Goal: Obtain resource: Obtain resource

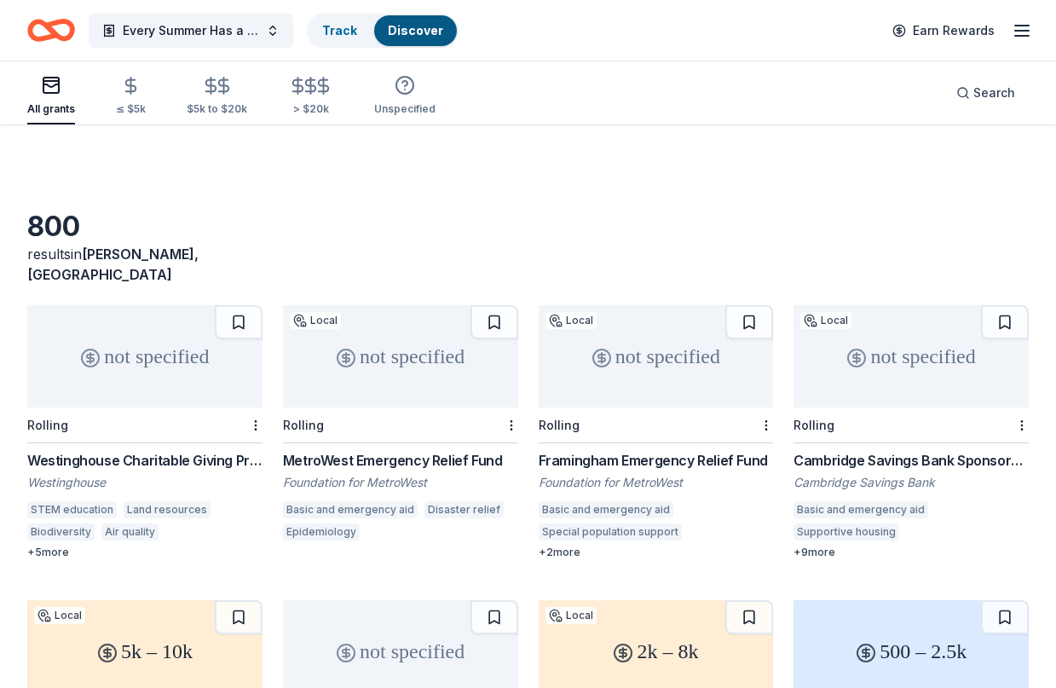
scroll to position [256, 0]
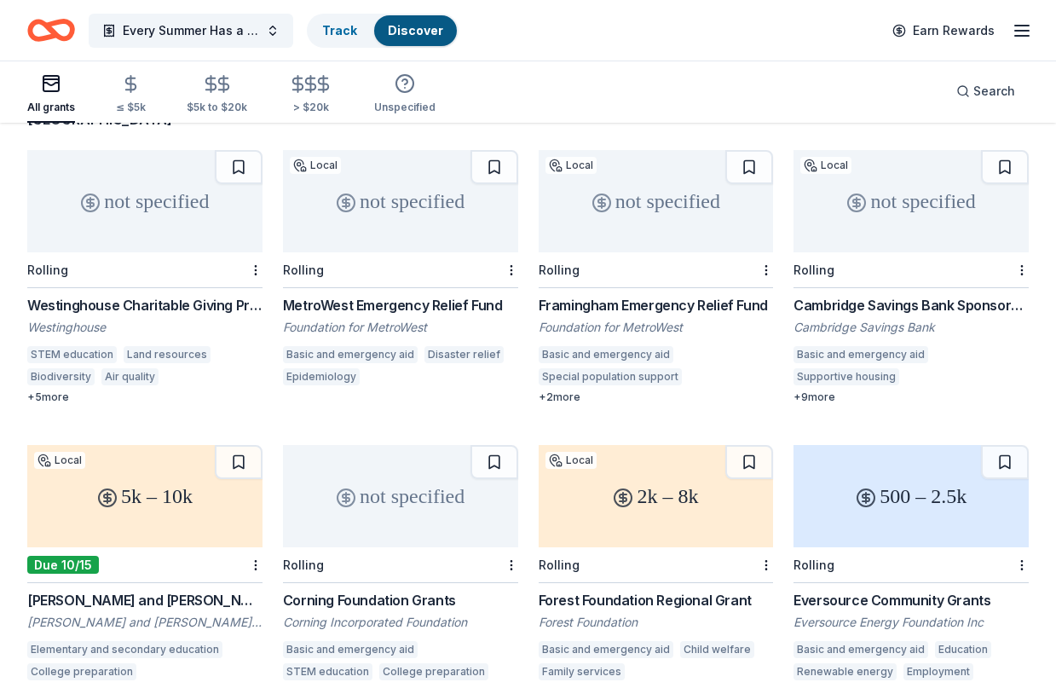
scroll to position [171, 0]
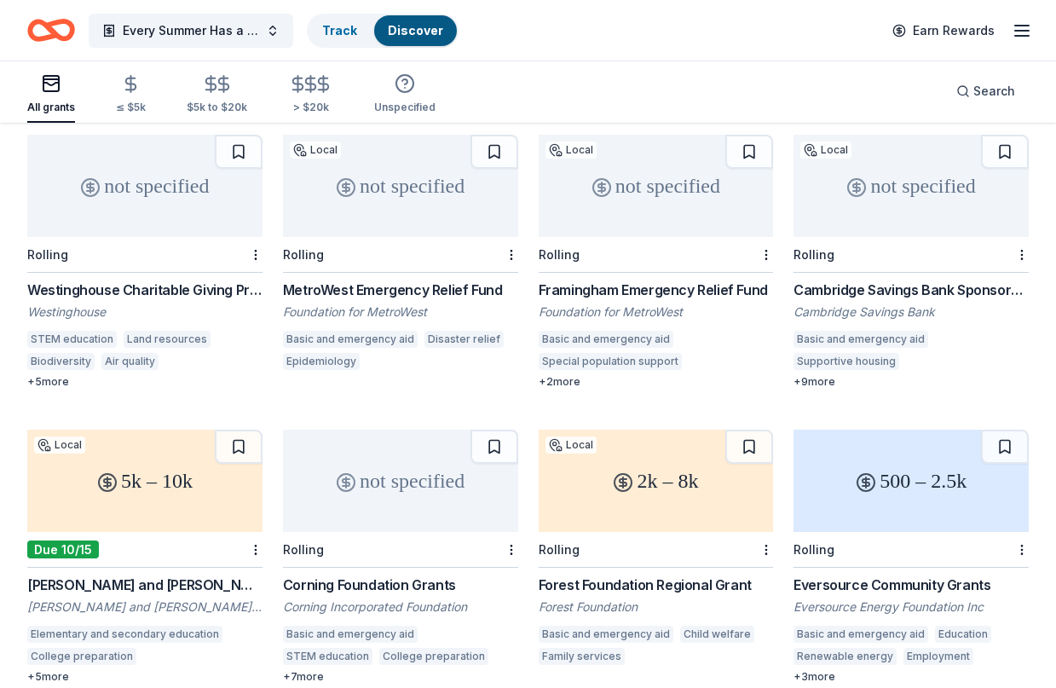
click at [234, 430] on button at bounding box center [239, 447] width 48 height 34
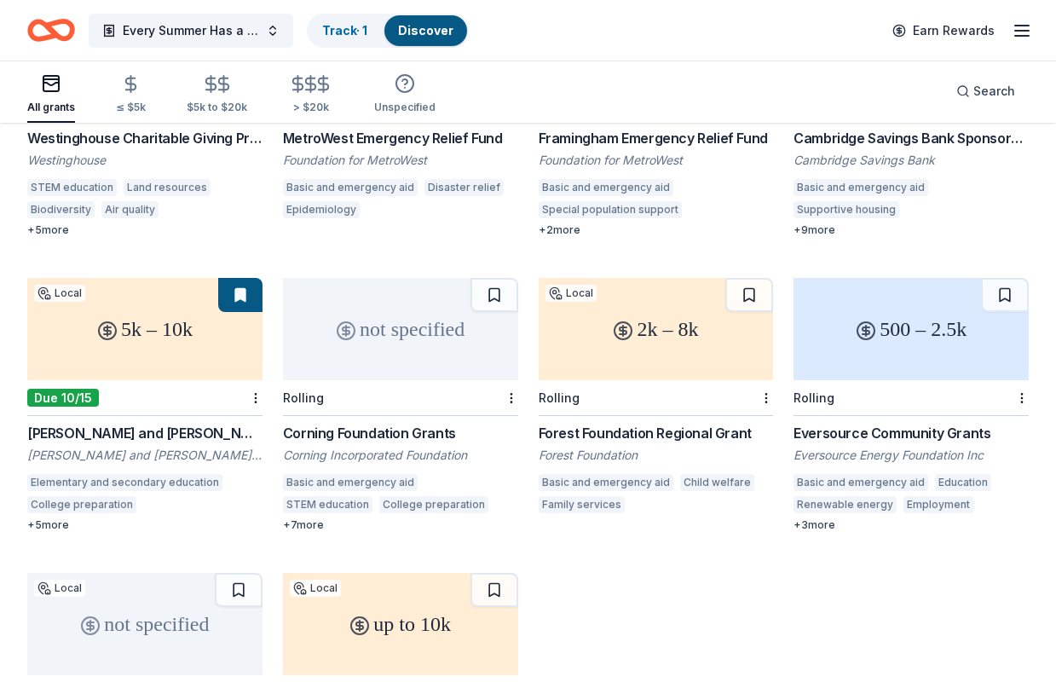
scroll to position [341, 0]
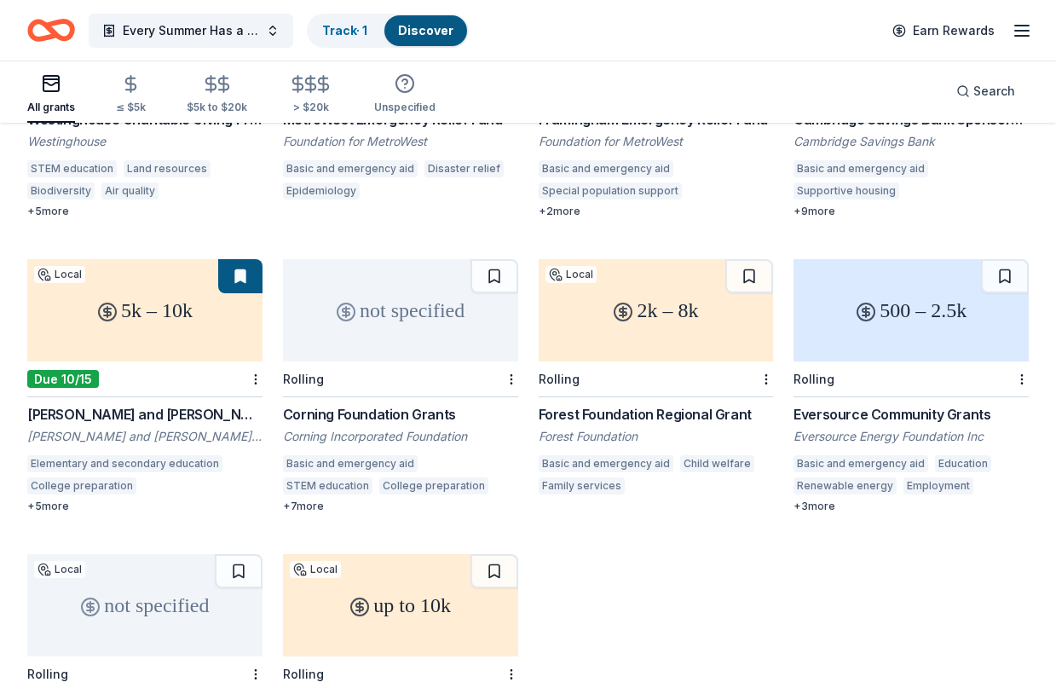
click at [751, 259] on button at bounding box center [749, 276] width 48 height 34
click at [1000, 259] on button at bounding box center [1005, 276] width 48 height 34
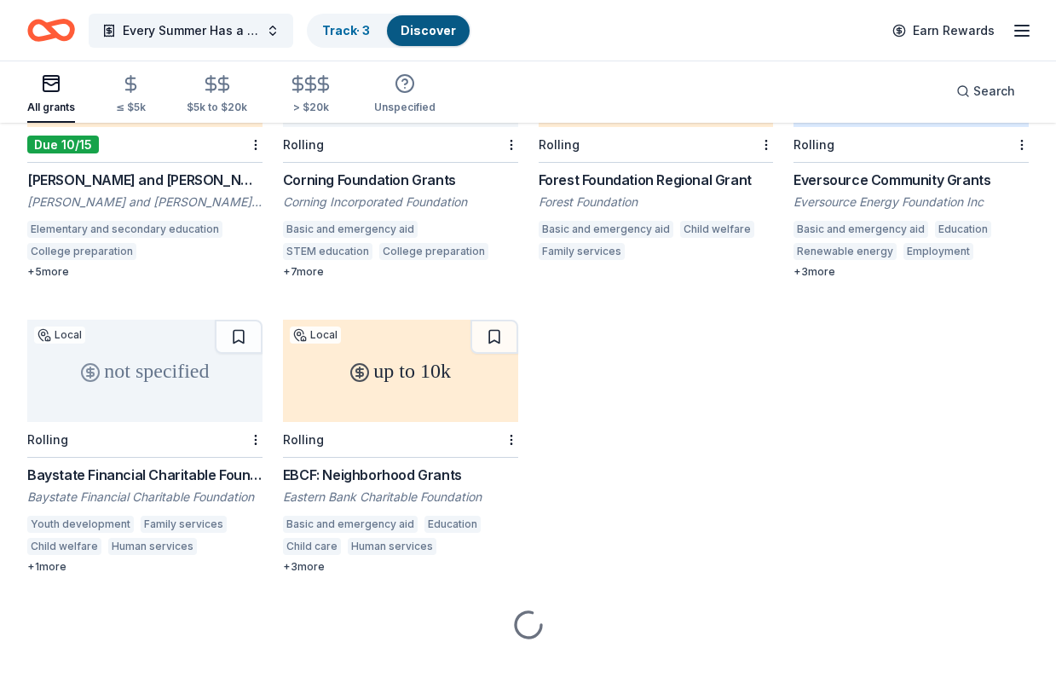
scroll to position [577, 0]
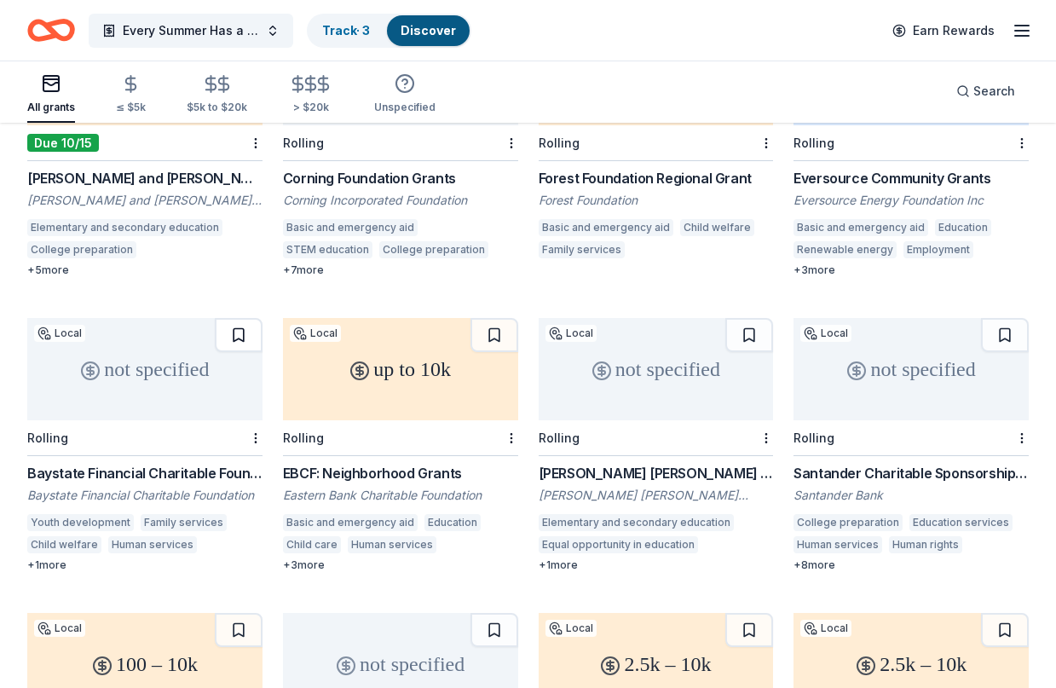
click at [239, 318] on button at bounding box center [239, 335] width 48 height 34
click at [495, 318] on button at bounding box center [495, 335] width 48 height 34
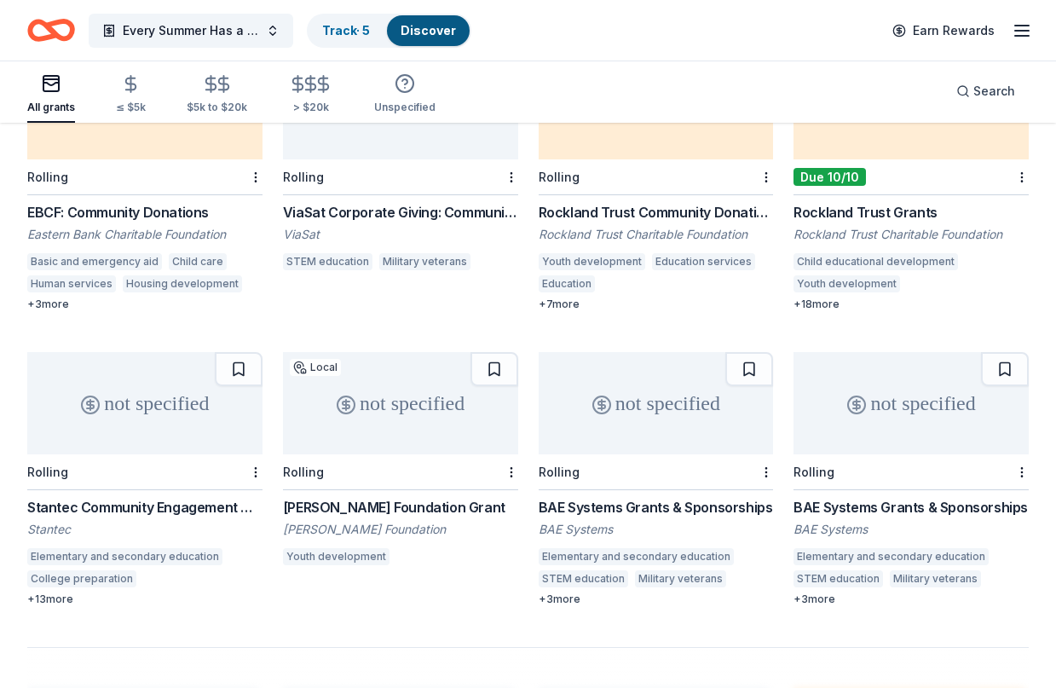
scroll to position [1174, 0]
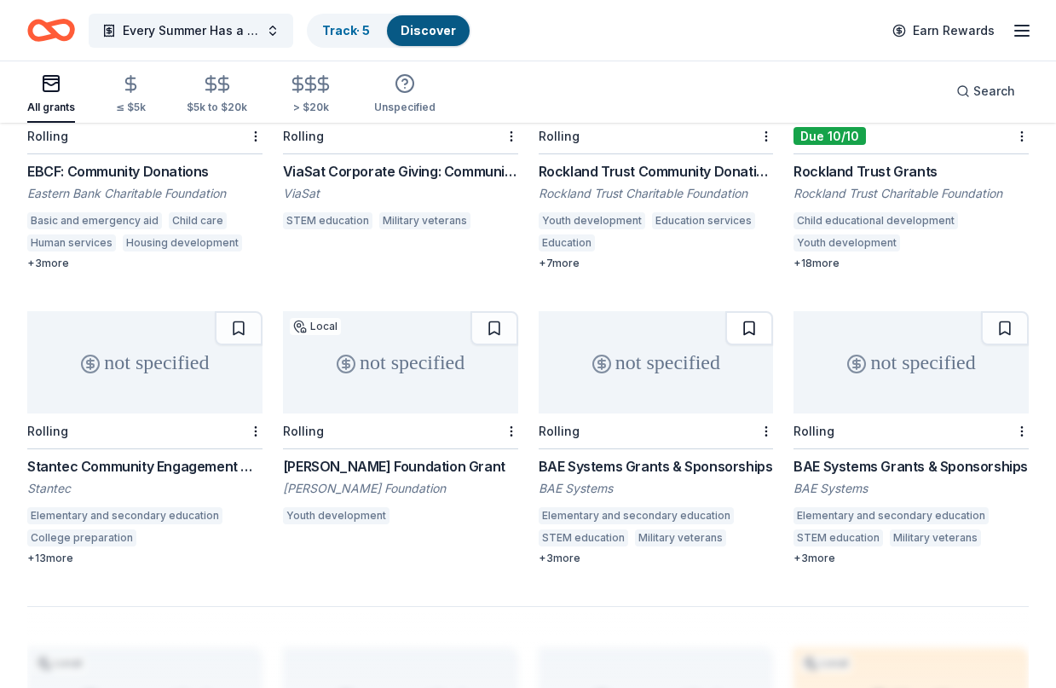
click at [754, 311] on button at bounding box center [749, 328] width 48 height 34
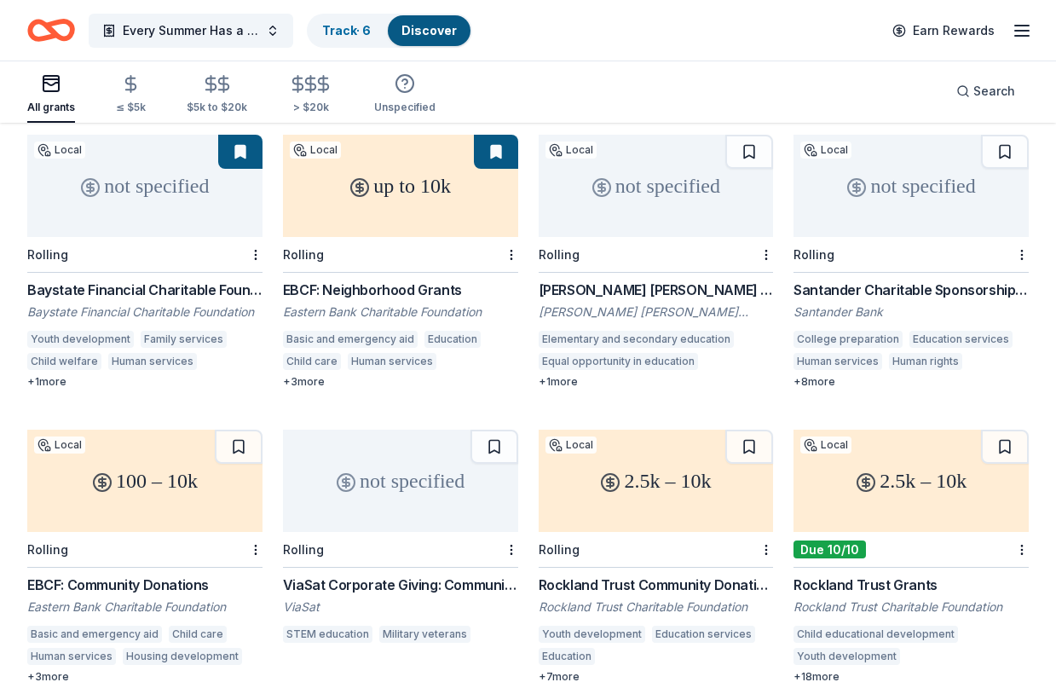
scroll to position [0, 0]
